Goal: Task Accomplishment & Management: Complete application form

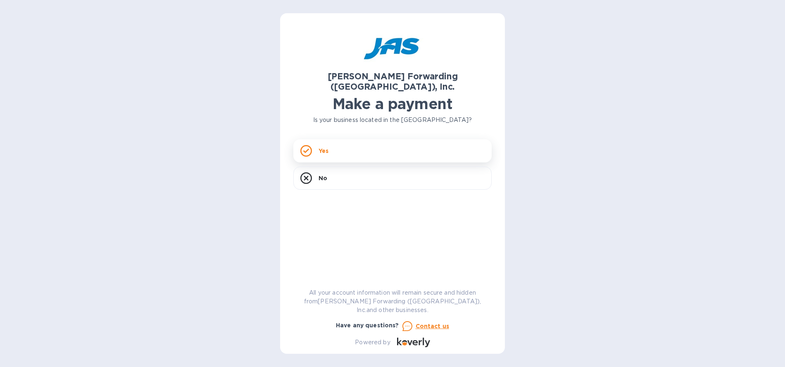
click at [329, 140] on div "Yes" at bounding box center [392, 150] width 198 height 23
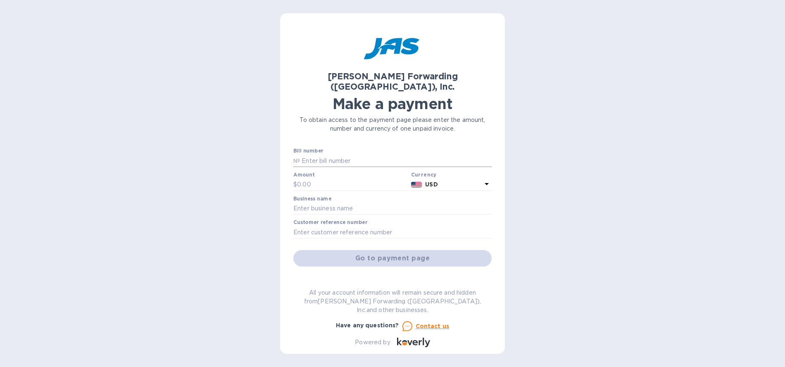
click at [332, 155] on input "text" at bounding box center [396, 161] width 192 height 12
type input "LAX503387887"
click at [322, 179] on input "text" at bounding box center [352, 185] width 111 height 12
type input "1,366.50"
click at [317, 203] on input "text" at bounding box center [392, 209] width 198 height 12
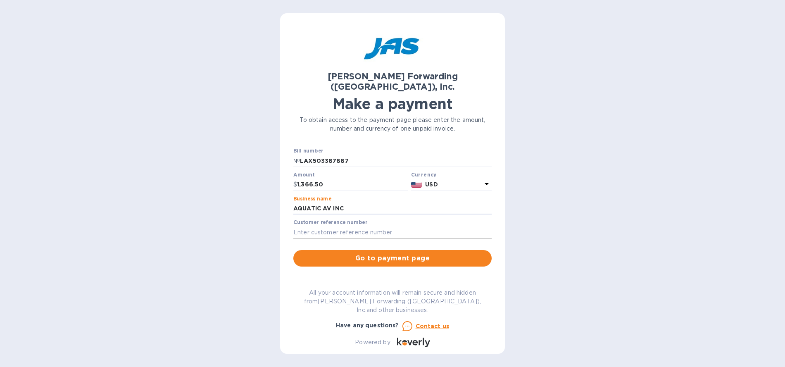
type input "AQUATIC AV INC"
click at [315, 226] on input "text" at bounding box center [392, 232] width 198 height 12
type input "AQUAAVSJC"
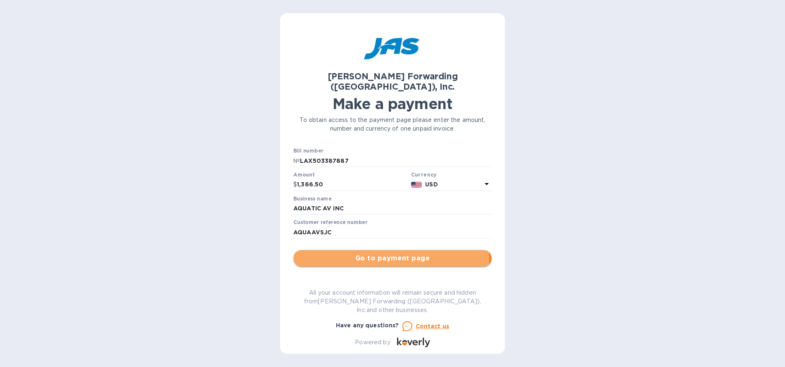
click at [382, 253] on span "Go to payment page" at bounding box center [392, 258] width 185 height 10
